Goal: Task Accomplishment & Management: Use online tool/utility

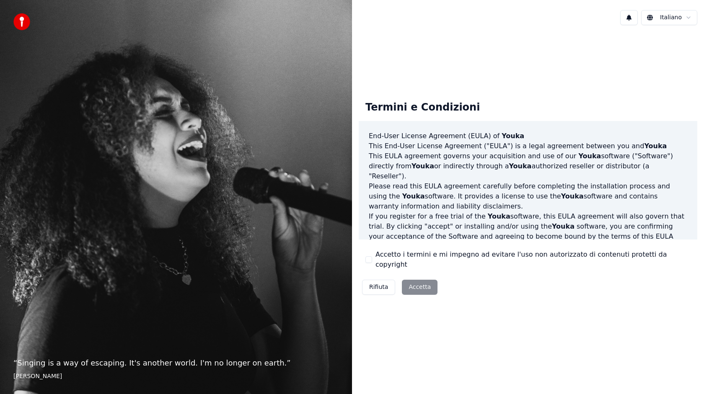
click at [415, 285] on div "Rifiuta Accetta" at bounding box center [400, 288] width 82 height 22
click at [368, 261] on button "Accetto i termini e mi impegno ad evitare l'uso non autorizzato di contenuti pr…" at bounding box center [369, 260] width 7 height 7
click at [409, 280] on button "Accetta" at bounding box center [420, 287] width 36 height 15
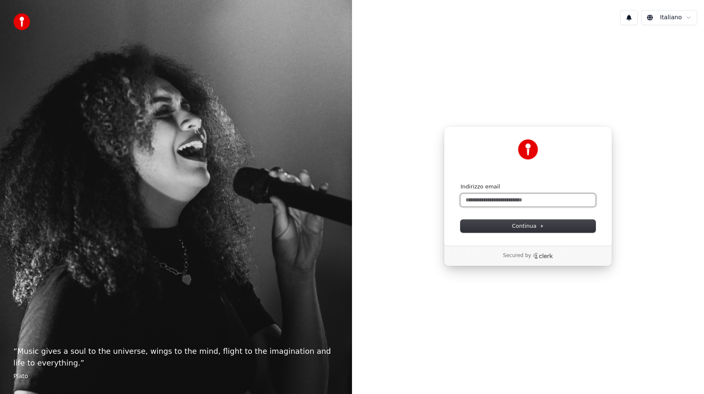
click at [473, 203] on input "Indirizzo email" at bounding box center [528, 200] width 135 height 13
click at [461, 183] on button "submit" at bounding box center [461, 183] width 0 height 0
type input "**********"
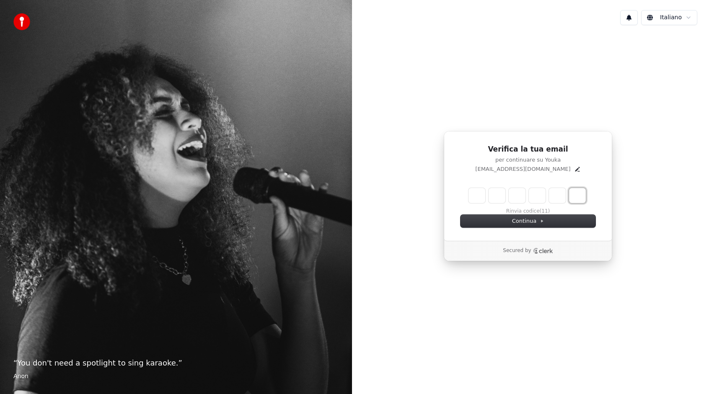
paste input "*"
type input "*"
type input "******"
type input "*"
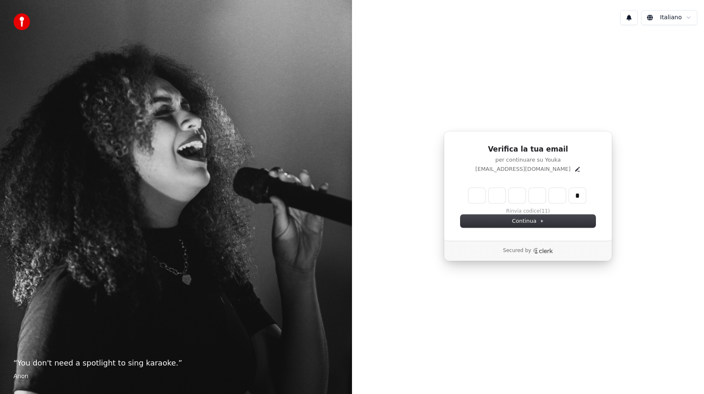
type input "*"
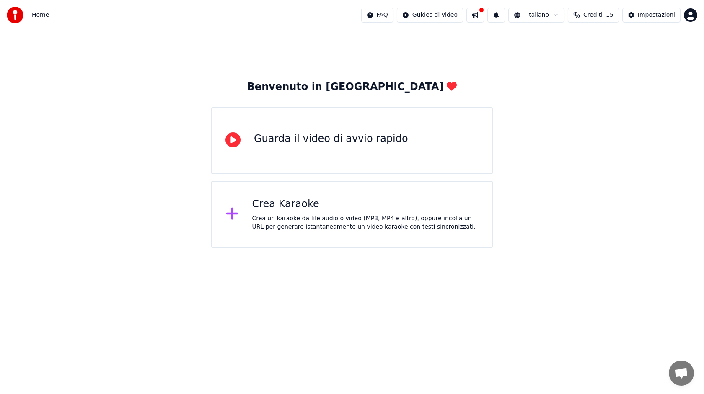
click at [310, 198] on div "Crea Karaoke" at bounding box center [365, 204] width 227 height 13
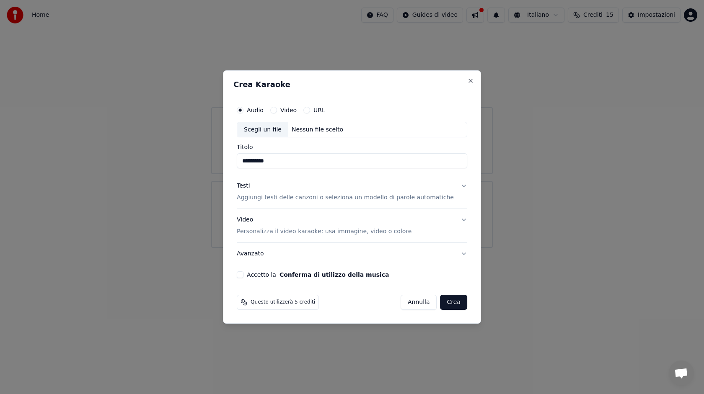
type input "**********"
click at [359, 198] on p "Aggiungi testi delle canzoni o seleziona un modello di parole automatiche" at bounding box center [345, 198] width 217 height 8
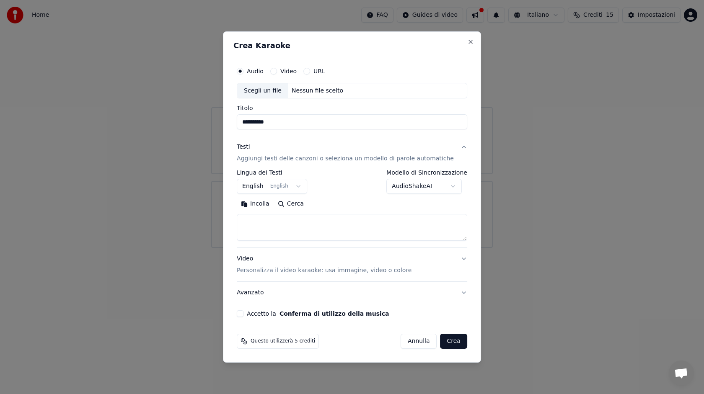
click at [306, 187] on button "English English" at bounding box center [272, 186] width 70 height 15
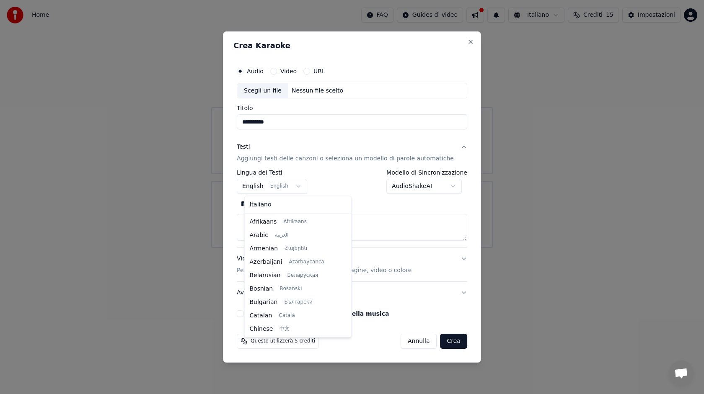
scroll to position [67, 0]
select select "**"
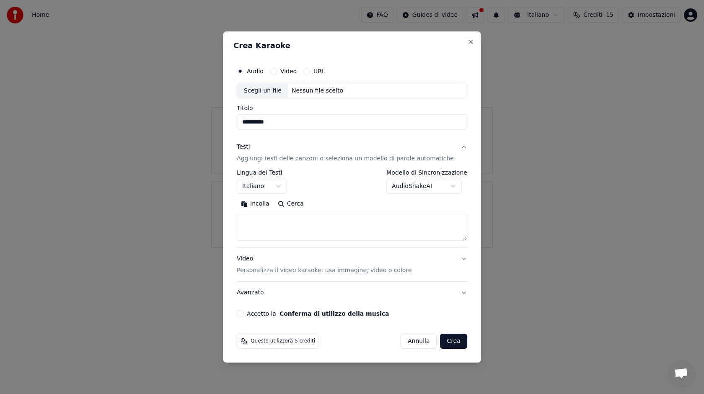
click at [277, 224] on textarea at bounding box center [352, 228] width 231 height 27
paste textarea "**********"
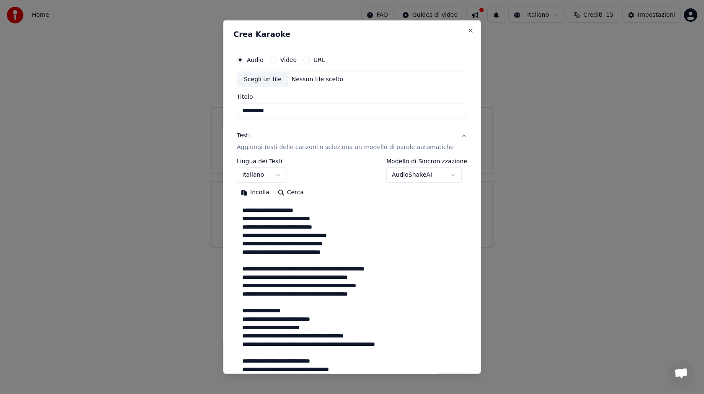
scroll to position [278, 0]
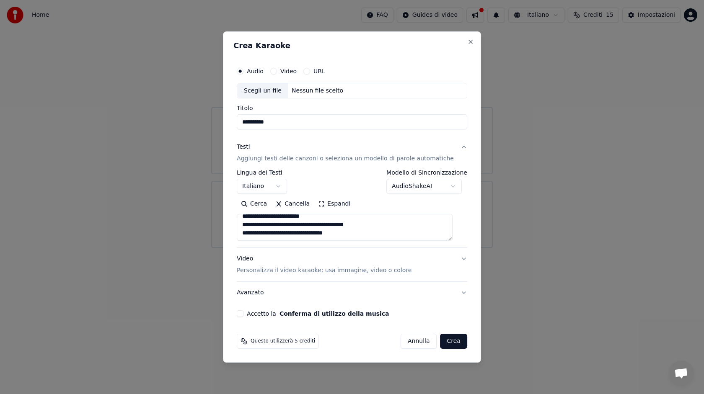
type textarea "**********"
click at [244, 316] on button "Accetto la Conferma di utilizzo della musica" at bounding box center [240, 314] width 7 height 7
click at [452, 186] on body "**********" at bounding box center [352, 124] width 704 height 248
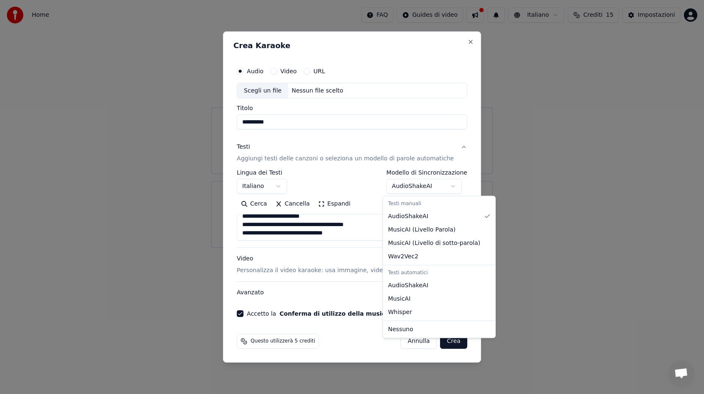
click at [368, 174] on body "**********" at bounding box center [352, 124] width 704 height 248
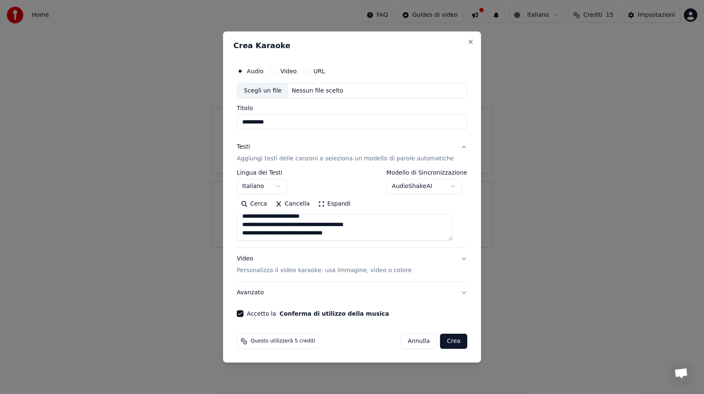
click at [282, 90] on div "Scegli un file" at bounding box center [262, 90] width 51 height 15
click at [305, 123] on input "**********" at bounding box center [352, 122] width 231 height 15
drag, startPoint x: 305, startPoint y: 123, endPoint x: 245, endPoint y: 123, distance: 59.9
click at [245, 123] on input "**********" at bounding box center [352, 122] width 231 height 15
type input "**********"
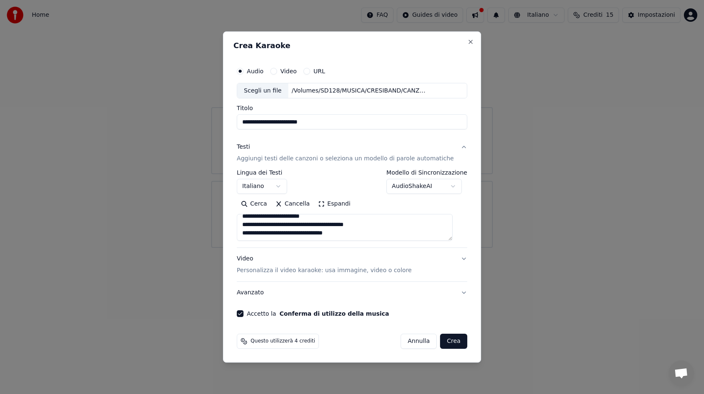
click at [451, 339] on button "Crea" at bounding box center [454, 341] width 27 height 15
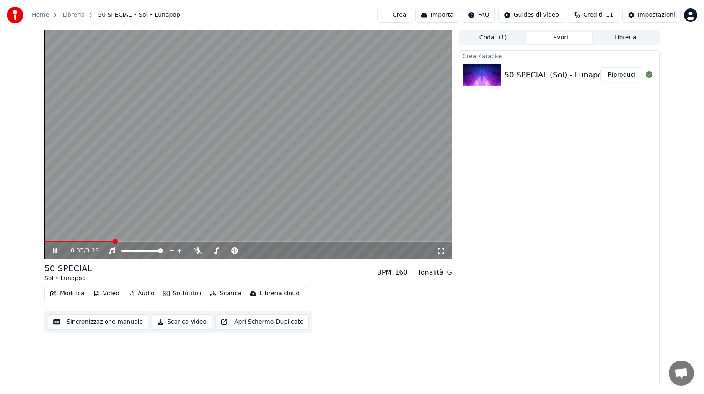
click at [623, 74] on button "Riproduci" at bounding box center [622, 74] width 42 height 15
click at [143, 293] on button "Audio" at bounding box center [142, 294] width 34 height 12
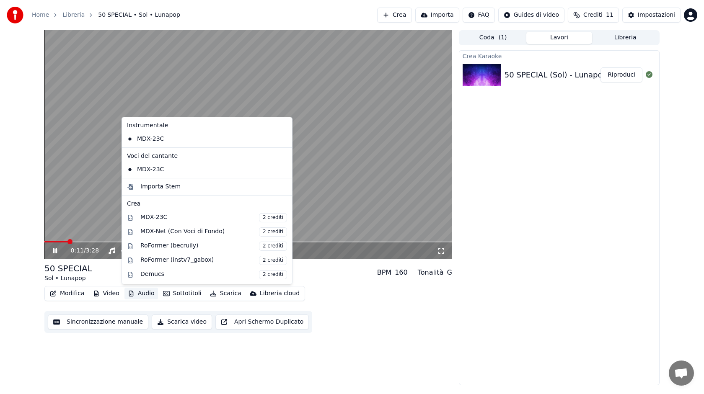
click at [143, 293] on button "Audio" at bounding box center [142, 294] width 34 height 12
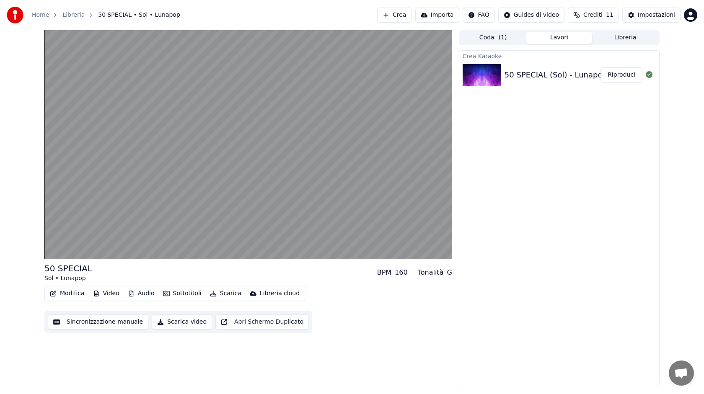
click at [143, 293] on button "Audio" at bounding box center [142, 294] width 34 height 12
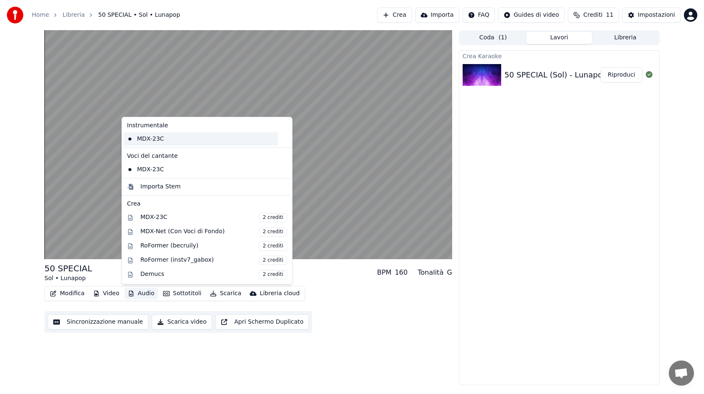
click at [166, 141] on div "MDX-23C" at bounding box center [201, 138] width 154 height 13
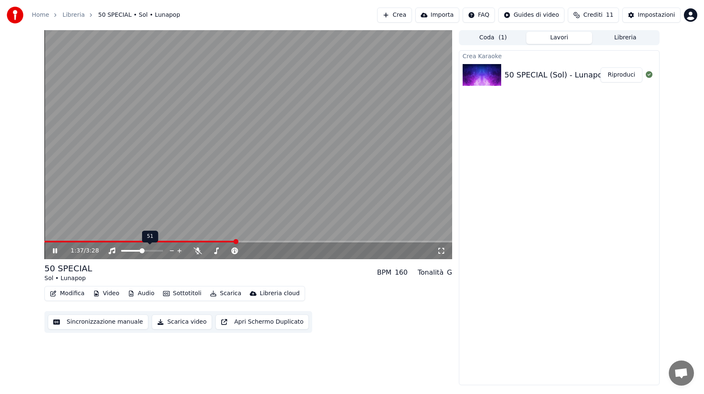
click at [142, 251] on span at bounding box center [142, 251] width 5 height 5
click at [163, 252] on span at bounding box center [160, 251] width 5 height 5
click at [107, 295] on button "Video" at bounding box center [106, 294] width 33 height 12
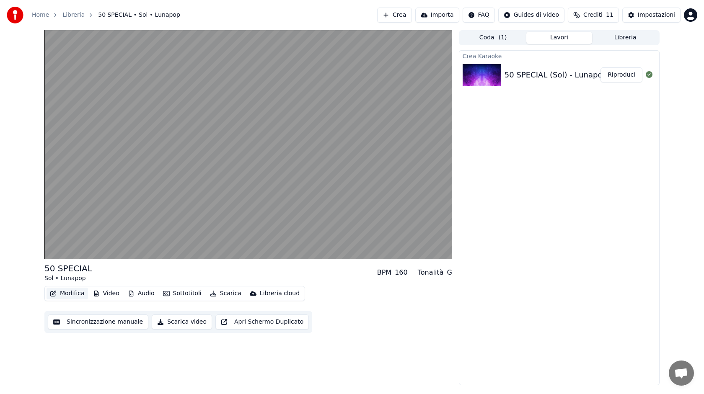
click at [75, 296] on button "Modifica" at bounding box center [68, 294] width 42 height 12
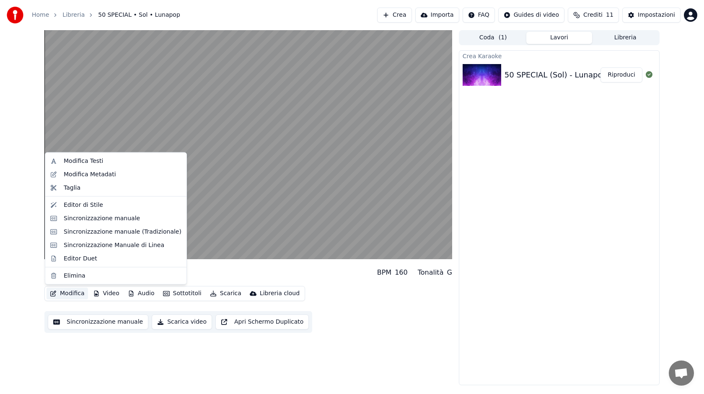
click at [75, 295] on button "Modifica" at bounding box center [68, 294] width 42 height 12
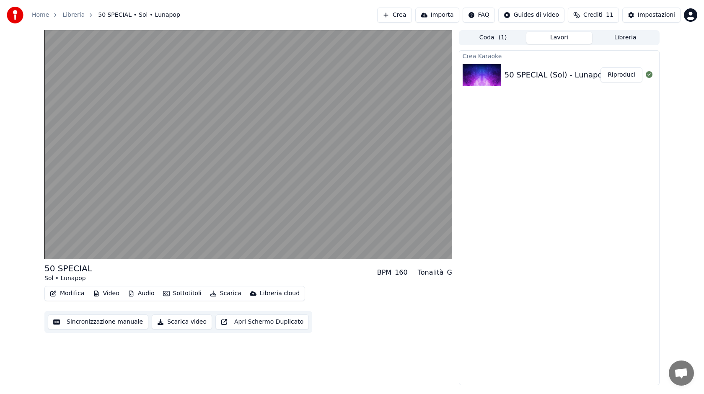
click at [364, 338] on div "50 SPECIAL Sol • Lunapop BPM 160 Tonalità G Modifica Video Audio Sottotitoli Sc…" at bounding box center [248, 207] width 408 height 355
click at [124, 322] on button "Sincronizzazione manuale" at bounding box center [98, 322] width 101 height 15
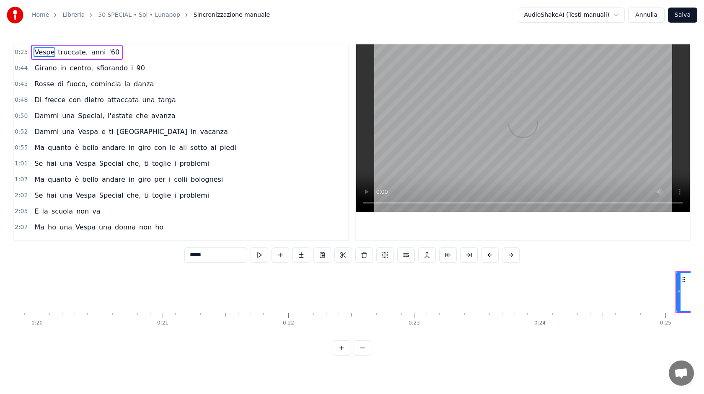
scroll to position [0, 3112]
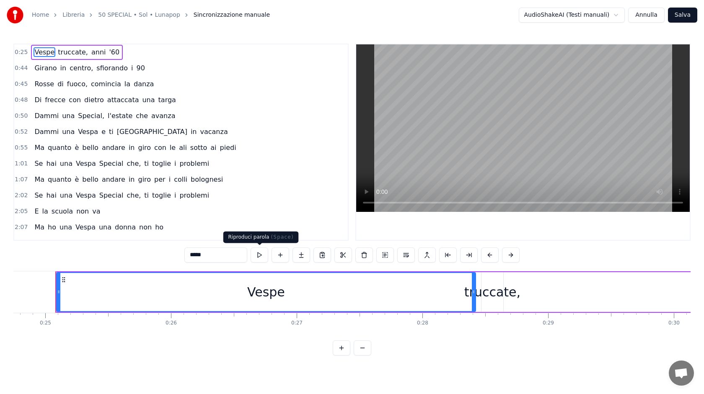
click at [258, 258] on button at bounding box center [260, 255] width 18 height 15
click at [651, 15] on button "Annulla" at bounding box center [646, 15] width 36 height 15
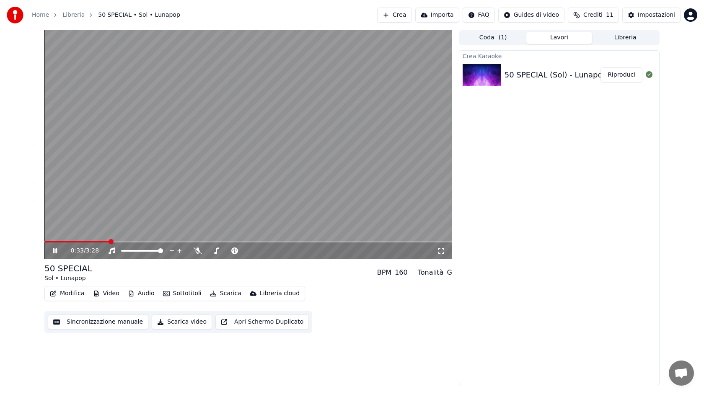
click at [53, 249] on icon at bounding box center [55, 251] width 4 height 5
click at [67, 16] on link "Libreria" at bounding box center [73, 15] width 22 height 8
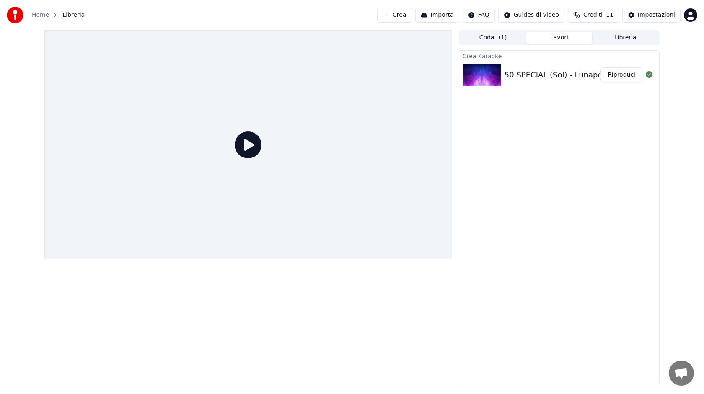
click at [39, 15] on link "Home" at bounding box center [40, 15] width 17 height 8
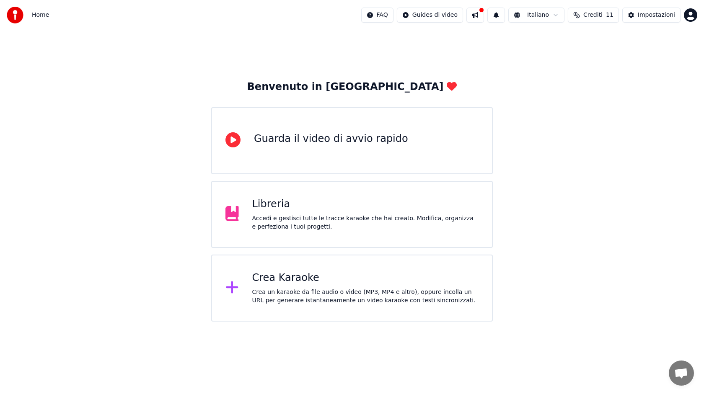
click at [289, 272] on div "Crea Karaoke" at bounding box center [365, 278] width 227 height 13
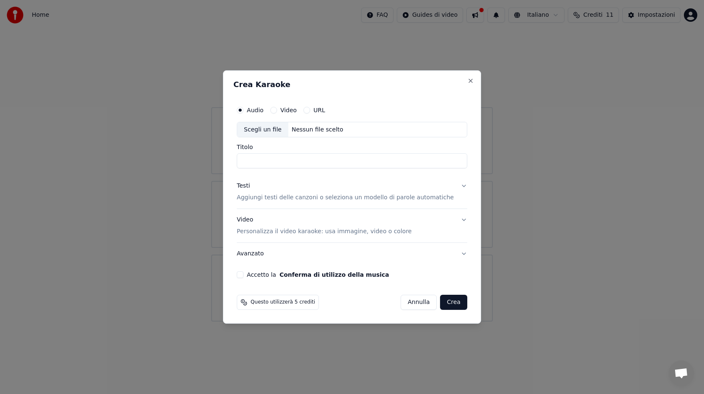
click at [272, 127] on div "Scegli un file" at bounding box center [262, 129] width 51 height 15
click at [306, 161] on input "**********" at bounding box center [352, 161] width 231 height 15
click at [304, 161] on input "**********" at bounding box center [352, 161] width 231 height 15
click at [299, 161] on input "**********" at bounding box center [352, 161] width 231 height 15
type input "**********"
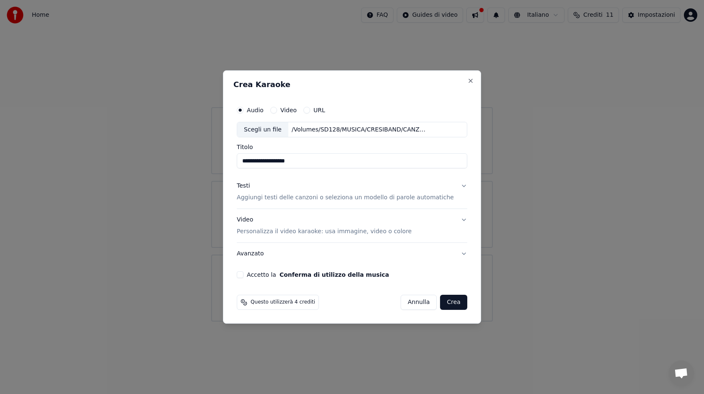
click at [286, 195] on p "Aggiungi testi delle canzoni o seleziona un modello di parole automatiche" at bounding box center [345, 198] width 217 height 8
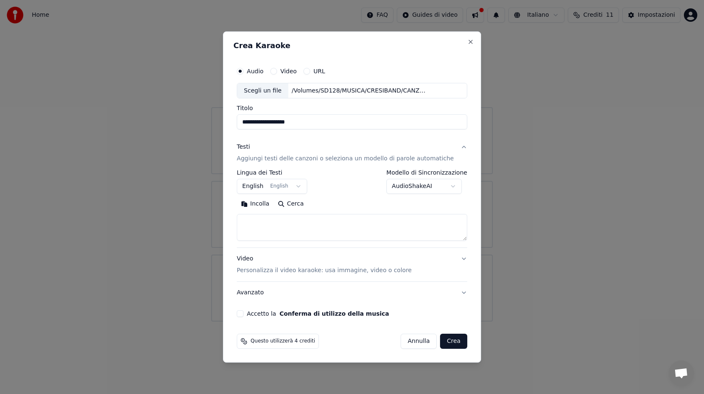
click at [296, 187] on button "English English" at bounding box center [272, 186] width 70 height 15
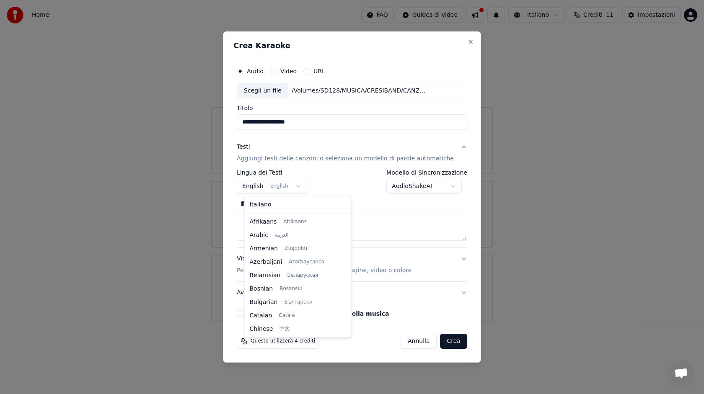
scroll to position [67, 0]
select select "**"
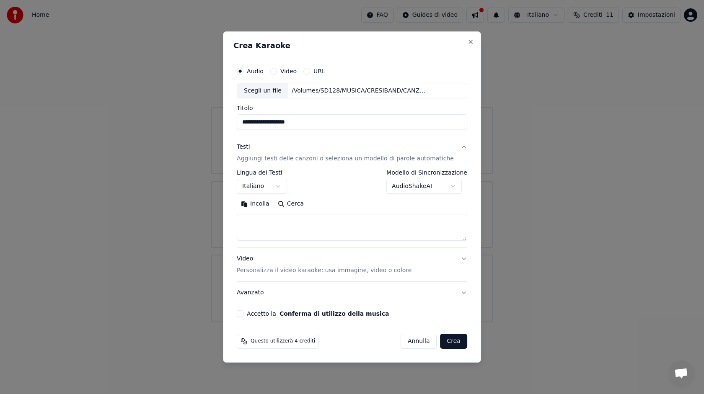
click at [311, 220] on textarea at bounding box center [352, 228] width 231 height 27
paste textarea "**********"
click at [248, 228] on textarea at bounding box center [345, 228] width 216 height 27
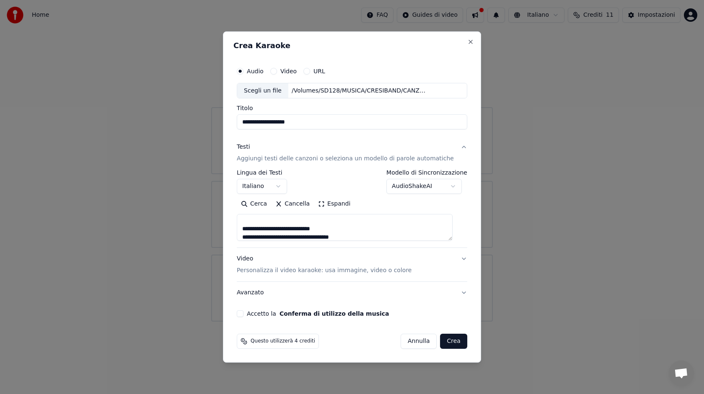
click at [250, 223] on textarea at bounding box center [345, 228] width 216 height 27
click at [248, 230] on textarea at bounding box center [345, 228] width 216 height 27
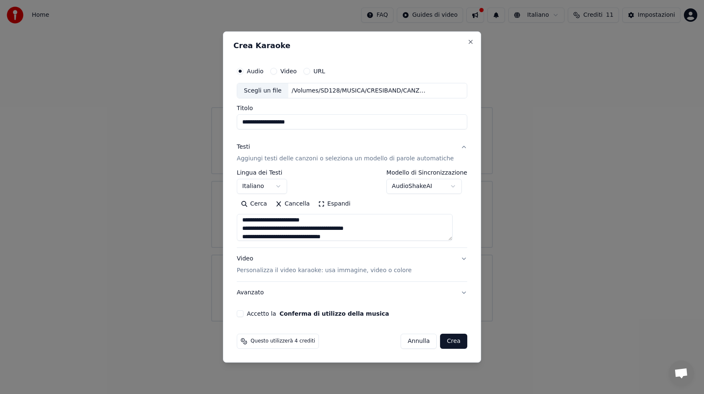
scroll to position [240, 0]
type textarea "**********"
click at [244, 314] on button "Accetto la Conferma di utilizzo della musica" at bounding box center [240, 314] width 7 height 7
click at [446, 342] on button "Crea" at bounding box center [454, 341] width 27 height 15
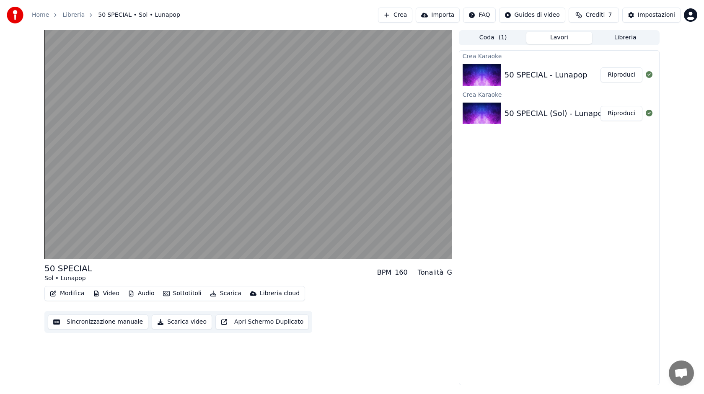
click at [591, 76] on div "50 SPECIAL - Lunapop" at bounding box center [553, 75] width 96 height 12
click at [615, 75] on button "Riproduci" at bounding box center [622, 74] width 42 height 15
click at [124, 319] on button "Sincronizzazione manuale" at bounding box center [98, 322] width 101 height 15
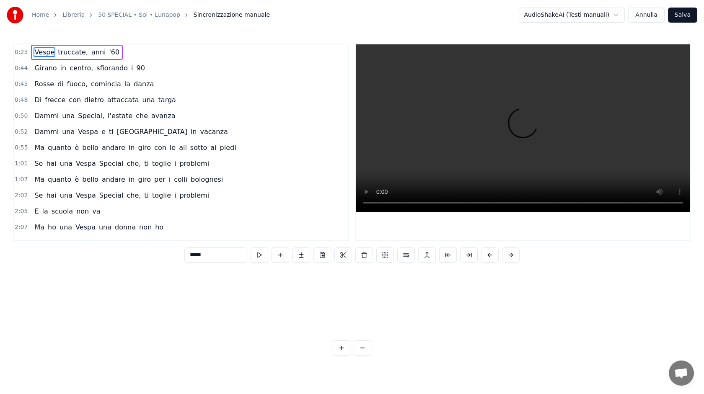
scroll to position [0, 3112]
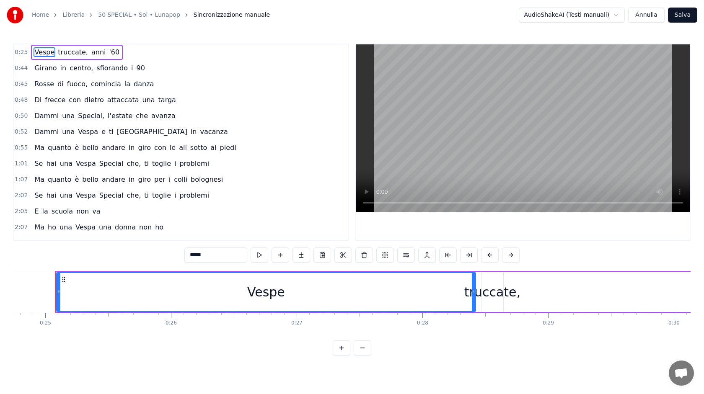
click at [29, 69] on div "0:44 Girano in centro, sfiorando i 90" at bounding box center [181, 68] width 334 height 16
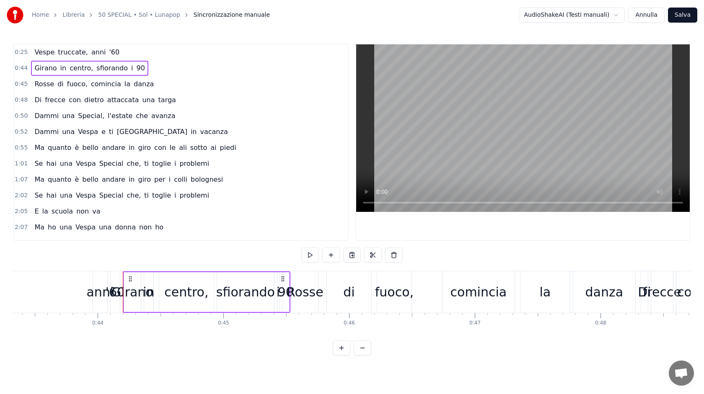
scroll to position [0, 5517]
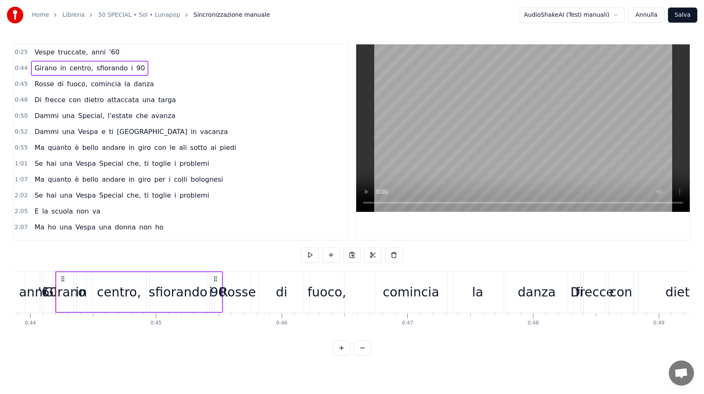
click at [35, 68] on span "Girano" at bounding box center [46, 68] width 24 height 10
drag, startPoint x: 137, startPoint y: 63, endPoint x: 150, endPoint y: 54, distance: 15.5
click at [150, 54] on div "0:25 Vespe truccate, anni '60 0:44 Girano in centro, sfiorando i 90 0:45 Rosse …" at bounding box center [180, 142] width 335 height 197
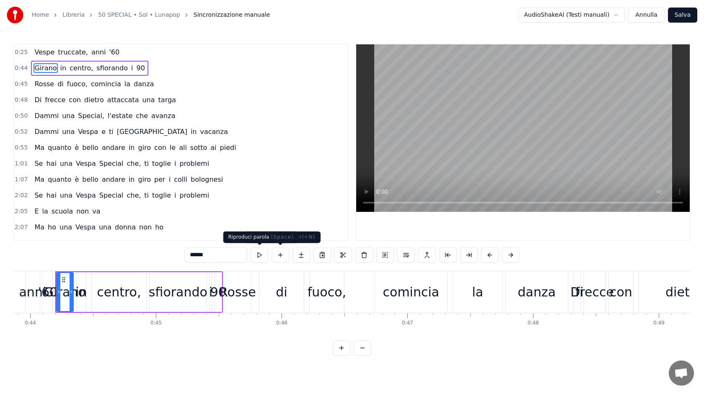
click at [261, 254] on button at bounding box center [260, 255] width 18 height 15
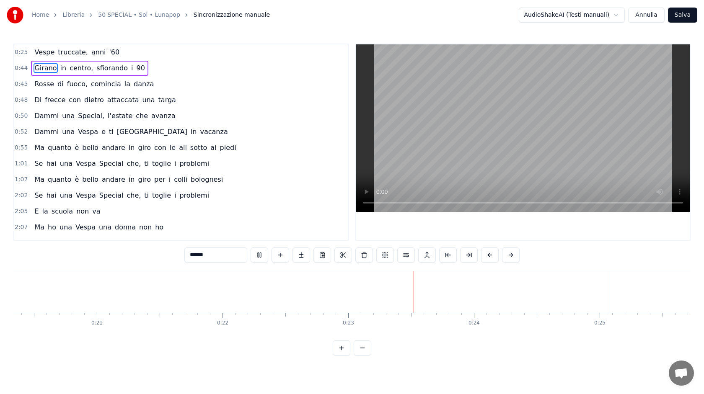
scroll to position [0, 2799]
click at [568, 288] on div "Vespe" at bounding box center [579, 292] width 38 height 19
type input "*****"
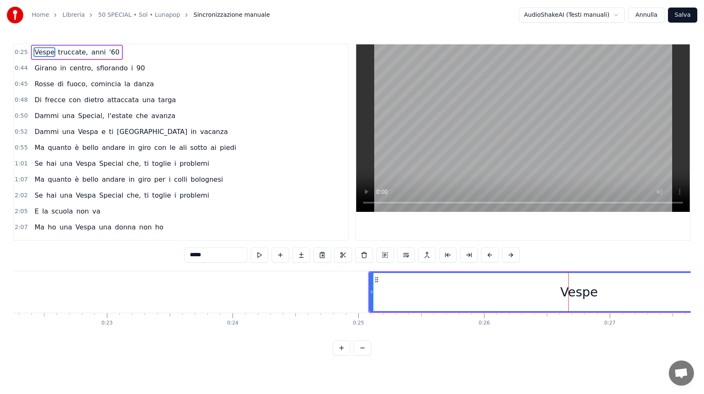
click at [527, 293] on div "Vespe" at bounding box center [579, 292] width 418 height 38
click at [572, 293] on div "Vespe" at bounding box center [579, 292] width 38 height 19
drag, startPoint x: 44, startPoint y: 51, endPoint x: 29, endPoint y: 52, distance: 14.7
click at [29, 52] on div "0:25 Vespe truccate, anni '60" at bounding box center [181, 52] width 334 height 16
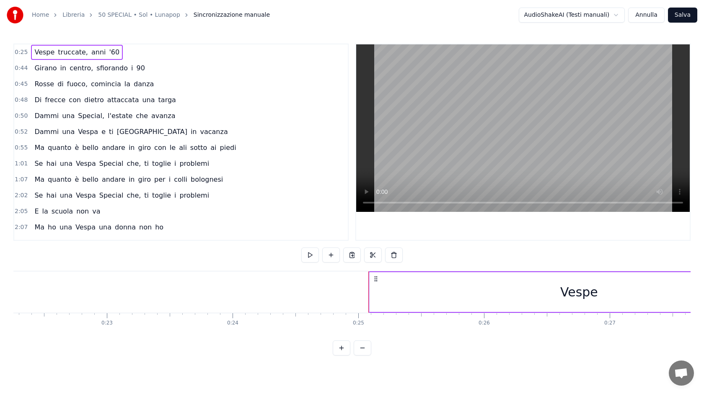
click at [26, 53] on span "0:25" at bounding box center [21, 52] width 13 height 8
drag, startPoint x: 444, startPoint y: 293, endPoint x: 410, endPoint y: 289, distance: 34.3
click at [395, 289] on div "Vespe" at bounding box center [579, 292] width 419 height 40
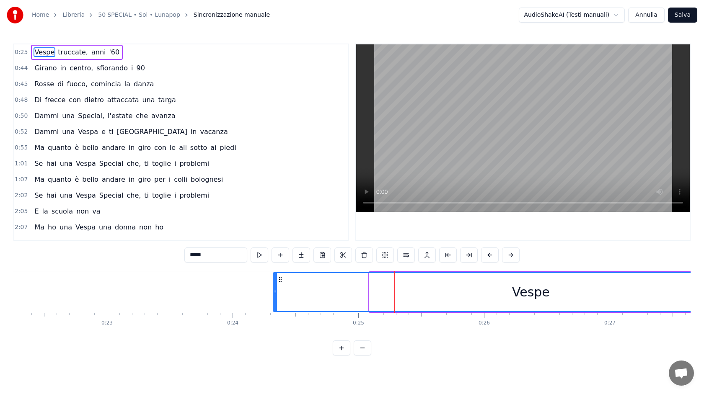
drag, startPoint x: 372, startPoint y: 290, endPoint x: 275, endPoint y: 289, distance: 96.4
click at [275, 289] on icon at bounding box center [275, 292] width 3 height 7
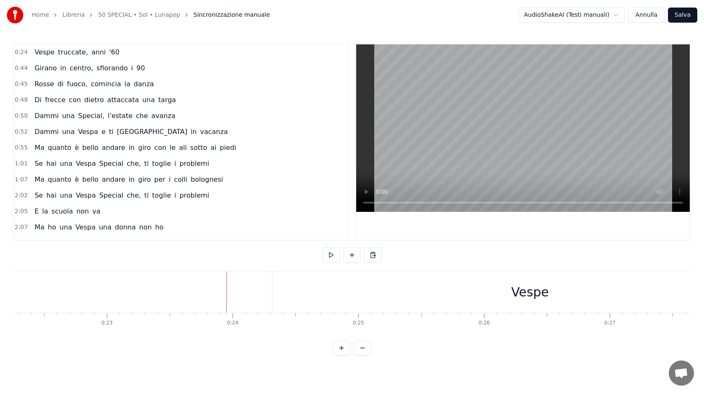
click at [331, 293] on div "Vespe" at bounding box center [530, 293] width 516 height 42
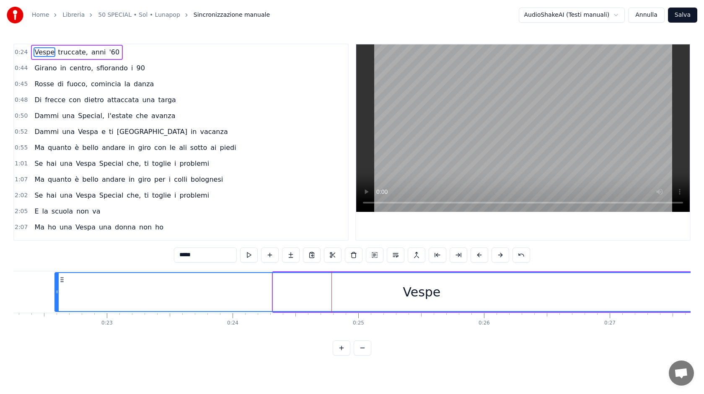
drag, startPoint x: 275, startPoint y: 292, endPoint x: 57, endPoint y: 293, distance: 218.4
click at [57, 293] on icon at bounding box center [56, 292] width 3 height 7
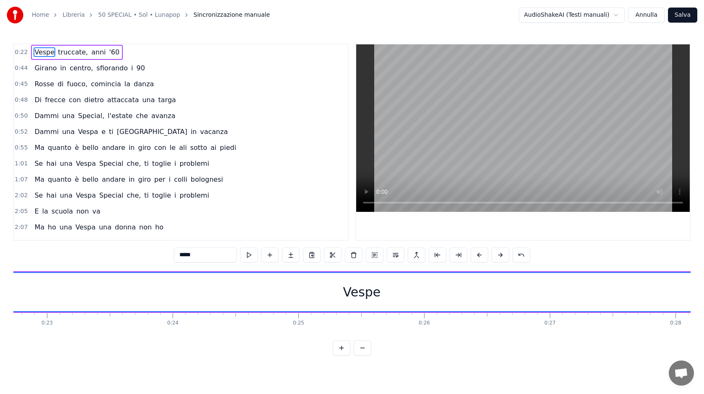
scroll to position [0, 2908]
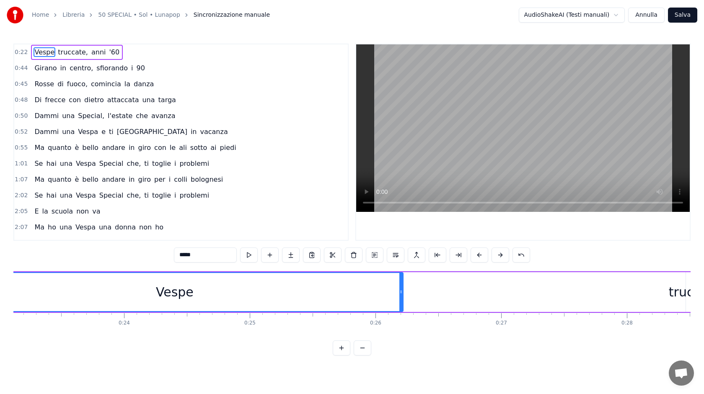
drag, startPoint x: 677, startPoint y: 291, endPoint x: 400, endPoint y: 284, distance: 277.2
click at [400, 284] on div at bounding box center [401, 292] width 3 height 38
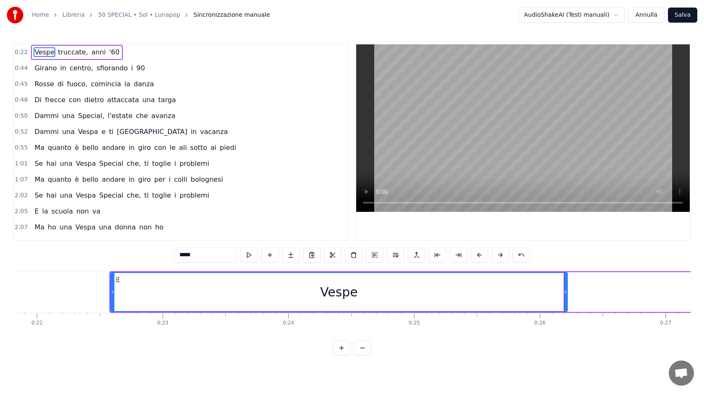
scroll to position [0, 2730]
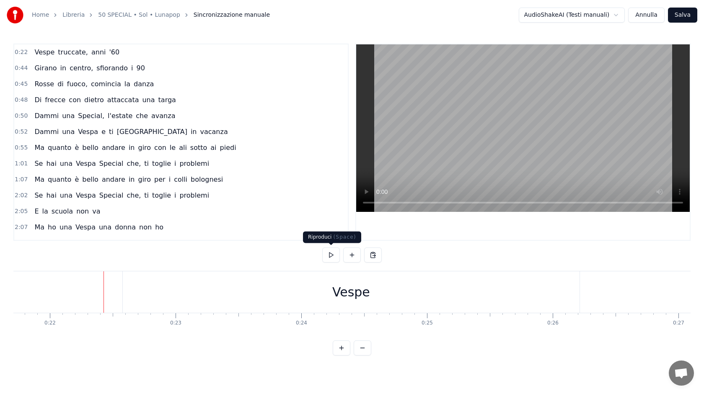
click at [333, 255] on button at bounding box center [331, 255] width 18 height 15
click at [330, 254] on button at bounding box center [331, 255] width 18 height 15
click at [527, 292] on div "Vespe" at bounding box center [351, 293] width 457 height 42
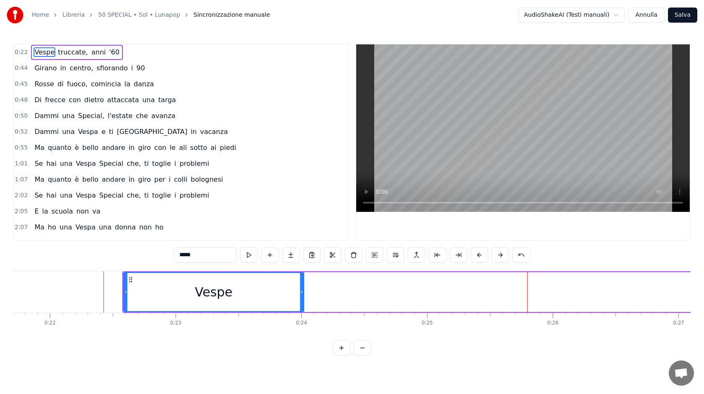
drag, startPoint x: 577, startPoint y: 293, endPoint x: 301, endPoint y: 286, distance: 276.8
click at [301, 286] on div at bounding box center [301, 292] width 3 height 38
drag, startPoint x: 125, startPoint y: 293, endPoint x: 218, endPoint y: 296, distance: 93.9
click at [218, 296] on div at bounding box center [219, 292] width 3 height 38
drag, startPoint x: 258, startPoint y: 293, endPoint x: 317, endPoint y: 293, distance: 59.1
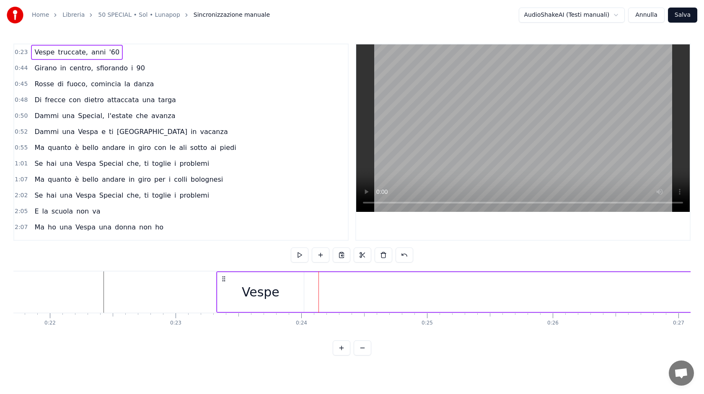
click at [226, 291] on div "Vespe" at bounding box center [261, 292] width 86 height 40
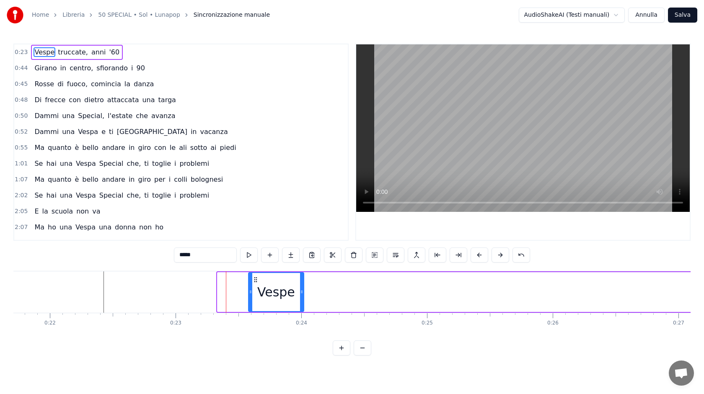
drag, startPoint x: 218, startPoint y: 291, endPoint x: 249, endPoint y: 292, distance: 31.0
click at [249, 292] on icon at bounding box center [250, 292] width 3 height 7
drag, startPoint x: 303, startPoint y: 290, endPoint x: 313, endPoint y: 292, distance: 9.8
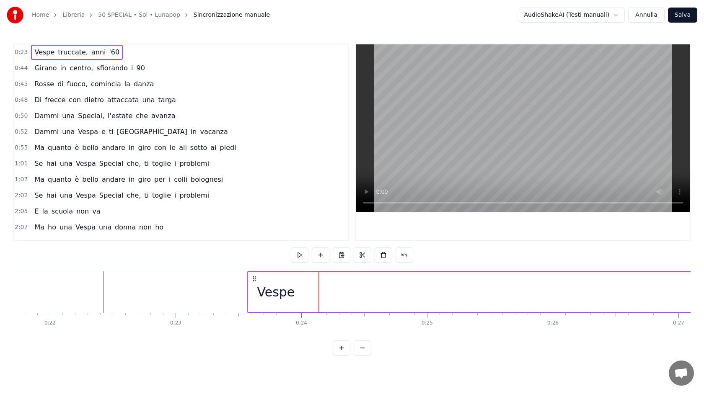
click at [301, 292] on div "Vespe" at bounding box center [276, 292] width 56 height 40
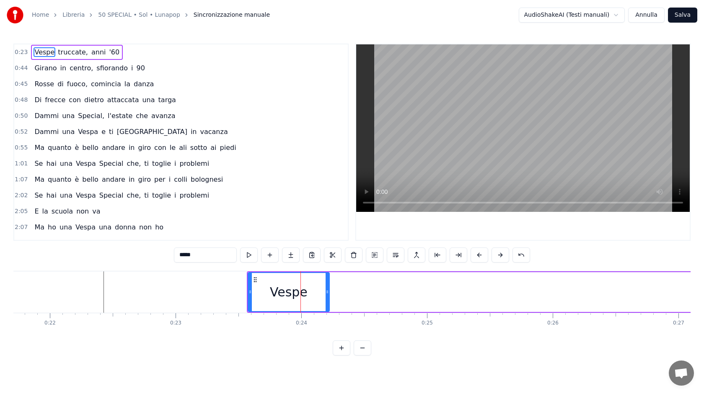
drag, startPoint x: 302, startPoint y: 293, endPoint x: 327, endPoint y: 293, distance: 25.2
click at [327, 293] on icon at bounding box center [327, 292] width 3 height 7
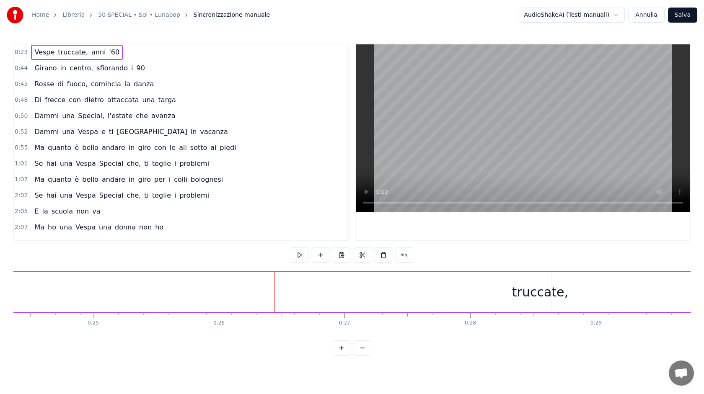
scroll to position [0, 3074]
click at [643, 17] on button "Annulla" at bounding box center [646, 15] width 36 height 15
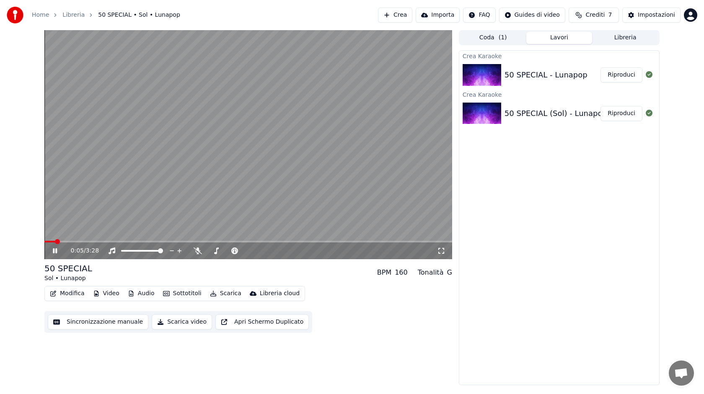
click at [72, 16] on link "Libreria" at bounding box center [73, 15] width 22 height 8
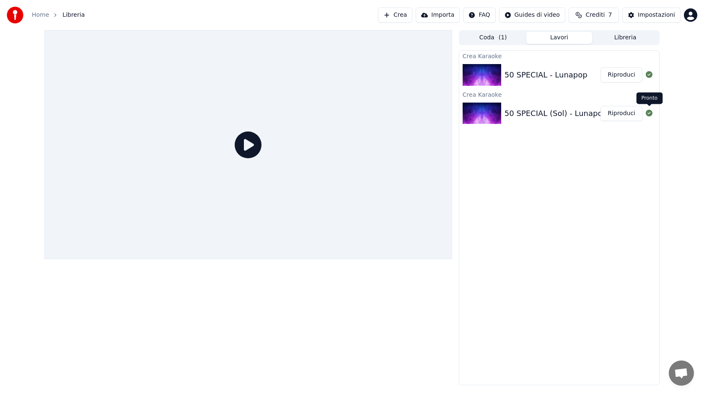
click at [648, 114] on icon at bounding box center [649, 113] width 7 height 7
click at [488, 115] on img at bounding box center [482, 114] width 39 height 22
click at [511, 38] on button "Coda ( 1 )" at bounding box center [493, 38] width 66 height 12
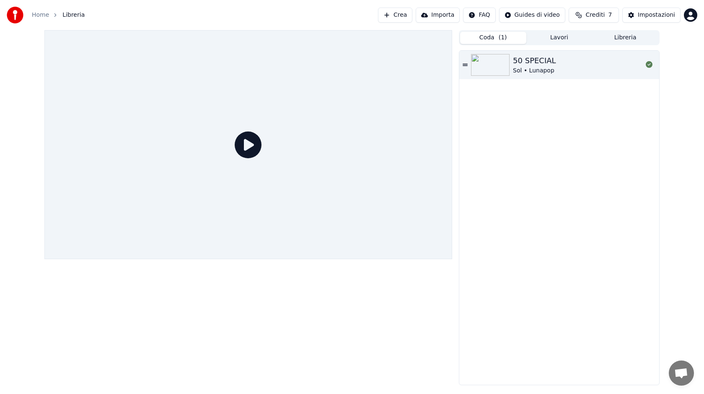
click at [467, 64] on icon at bounding box center [465, 65] width 5 height 2
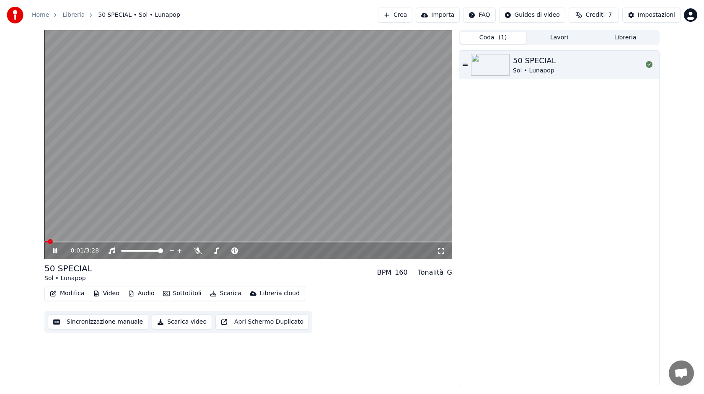
click at [39, 15] on link "Home" at bounding box center [40, 15] width 17 height 8
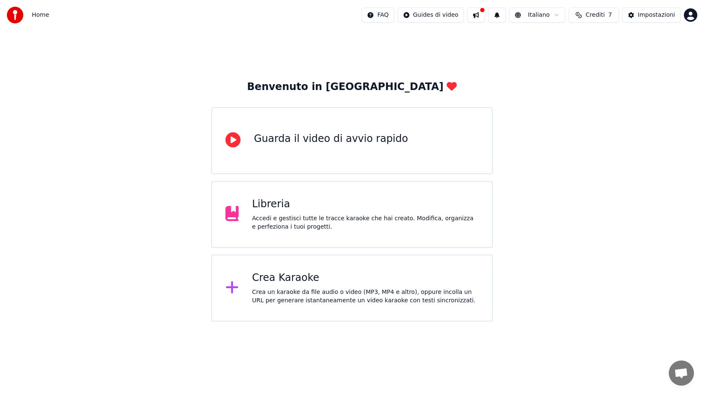
click at [282, 210] on div "Libreria" at bounding box center [365, 204] width 227 height 13
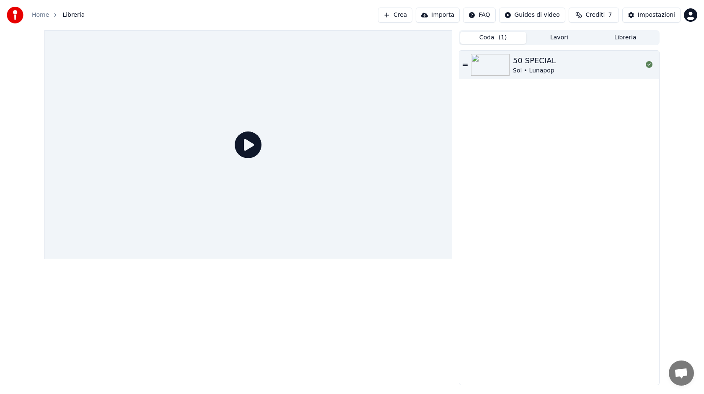
click at [601, 18] on span "Crediti" at bounding box center [595, 15] width 19 height 8
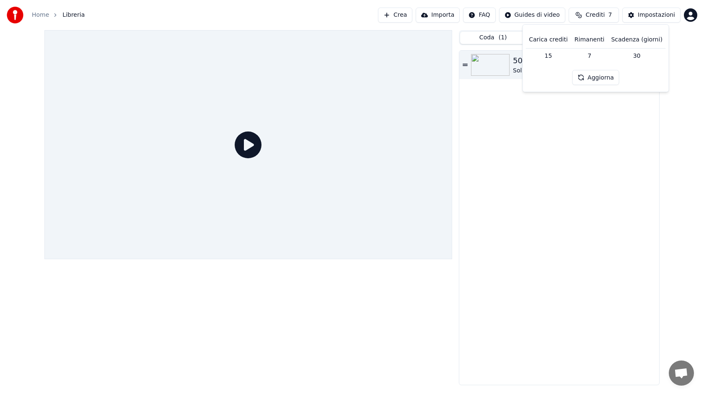
click at [544, 137] on div "50 SPECIAL Sol • Lunapop" at bounding box center [559, 218] width 200 height 335
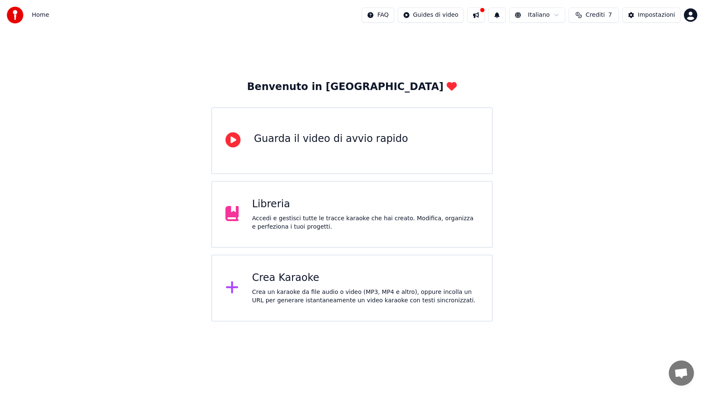
click at [290, 271] on div "Crea Karaoke Crea un karaoke da file audio o video (MP3, MP4 e altro), oppure i…" at bounding box center [352, 288] width 282 height 67
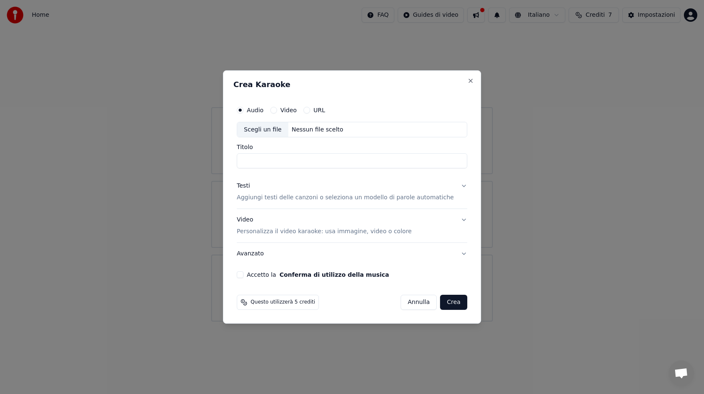
click at [272, 132] on div "Scegli un file" at bounding box center [262, 129] width 51 height 15
type input "**********"
click at [282, 196] on p "Aggiungi testi delle canzoni o seleziona un modello di parole automatiche" at bounding box center [345, 198] width 217 height 8
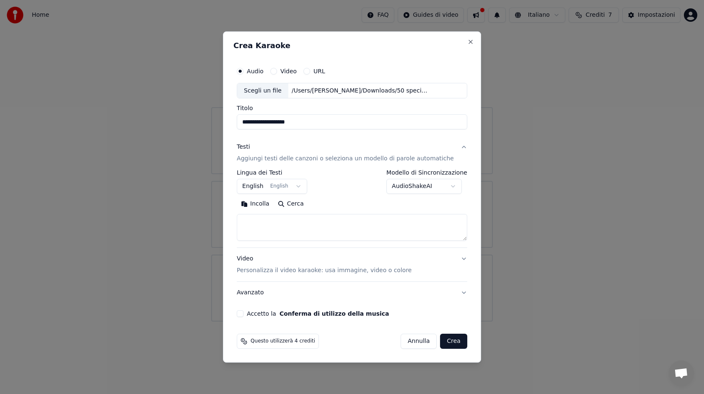
click at [281, 226] on textarea at bounding box center [352, 228] width 231 height 27
paste textarea "**********"
type textarea "**********"
click at [451, 344] on button "Crea" at bounding box center [454, 341] width 27 height 15
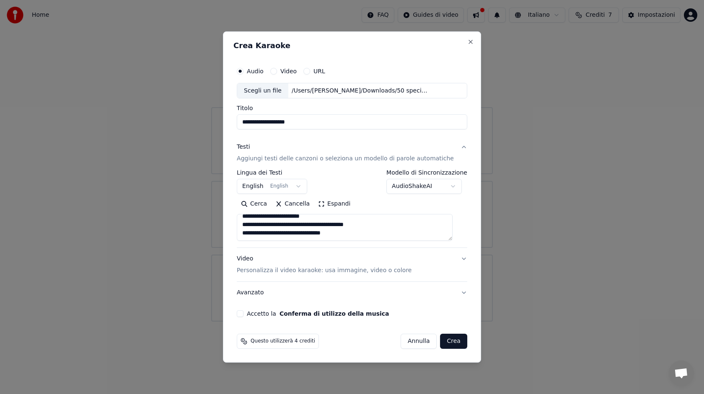
select select "**"
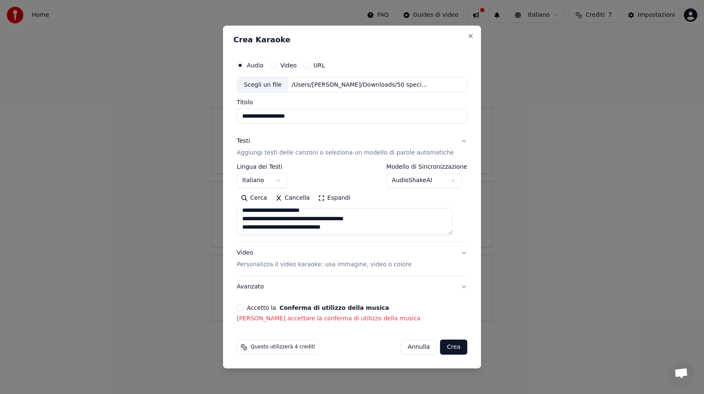
click at [244, 310] on button "Accetto la Conferma di utilizzo della musica" at bounding box center [240, 308] width 7 height 7
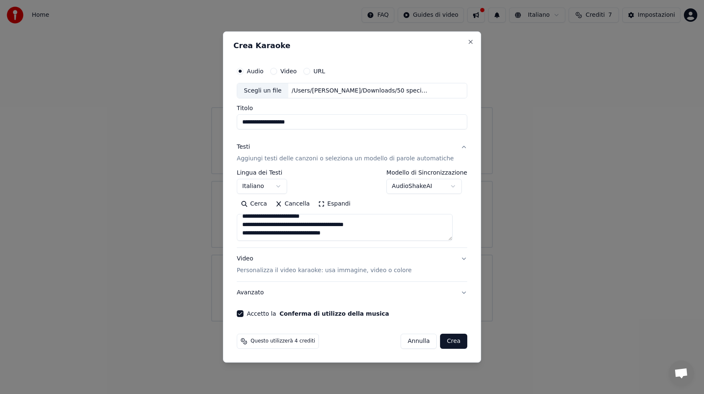
click at [449, 345] on button "Crea" at bounding box center [454, 341] width 27 height 15
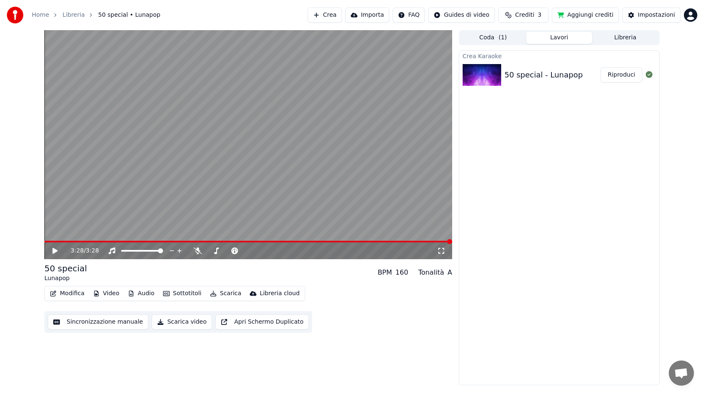
click at [195, 321] on button "Scarica video" at bounding box center [182, 322] width 60 height 15
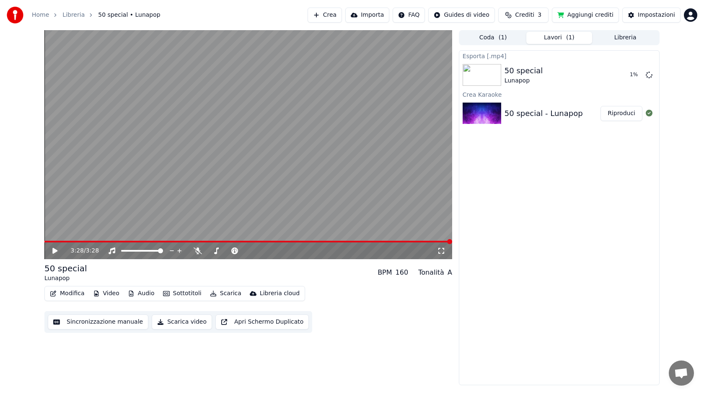
click at [192, 324] on button "Scarica video" at bounding box center [182, 322] width 60 height 15
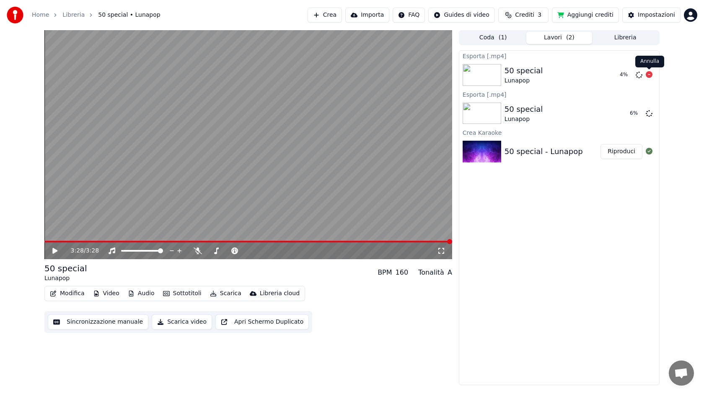
click at [649, 74] on icon at bounding box center [649, 74] width 7 height 7
click at [633, 114] on button "Mostra" at bounding box center [625, 113] width 34 height 15
click at [36, 13] on link "Home" at bounding box center [40, 15] width 17 height 8
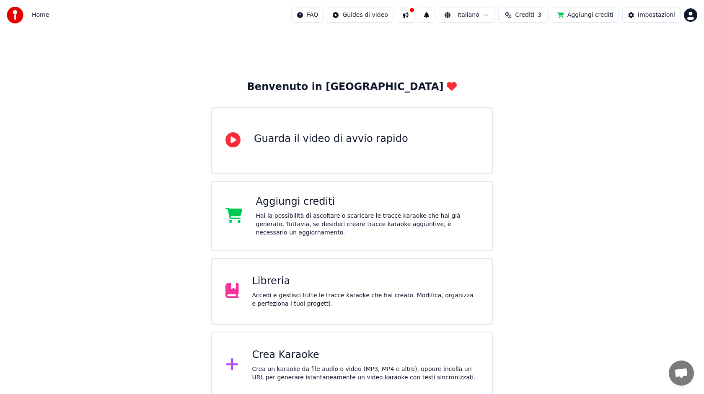
click at [298, 362] on div "Crea Karaoke Crea un karaoke da file audio o video (MP3, MP4 e altro), oppure i…" at bounding box center [365, 366] width 227 height 34
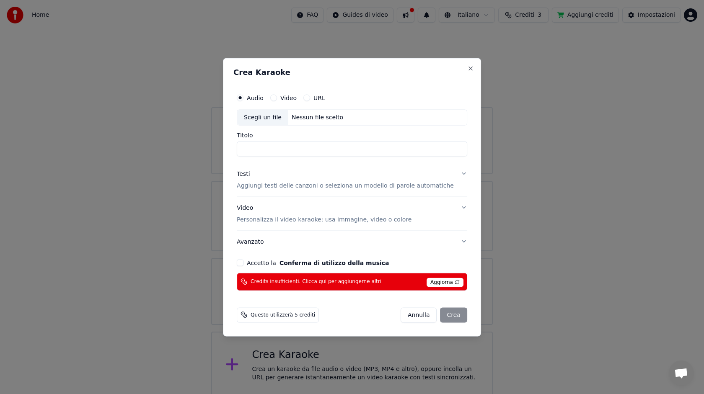
click at [438, 283] on span "Aggiorna" at bounding box center [445, 282] width 37 height 9
click at [438, 280] on span "Aggiorna" at bounding box center [445, 282] width 37 height 9
click at [467, 69] on button "Close" at bounding box center [470, 68] width 7 height 7
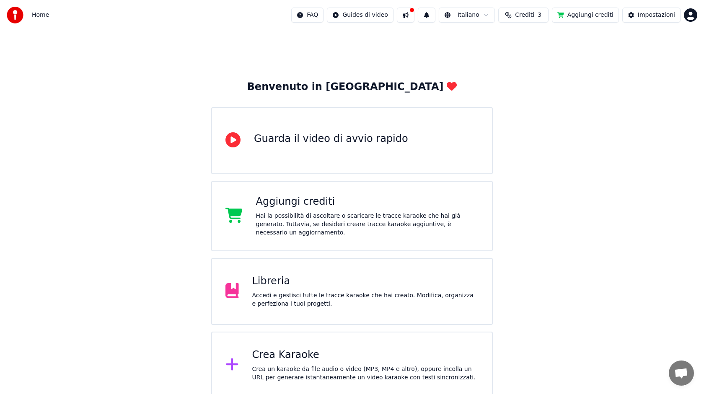
click at [280, 207] on div "Aggiungi crediti" at bounding box center [367, 201] width 223 height 13
